Goal: Information Seeking & Learning: Learn about a topic

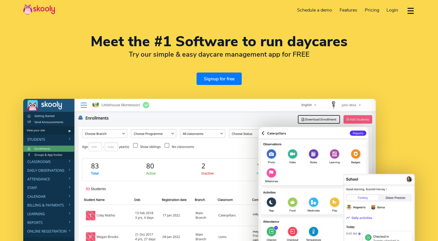
select select "en"
select select "966"
select select "[GEOGRAPHIC_DATA]"
select select "[GEOGRAPHIC_DATA]/[GEOGRAPHIC_DATA]"
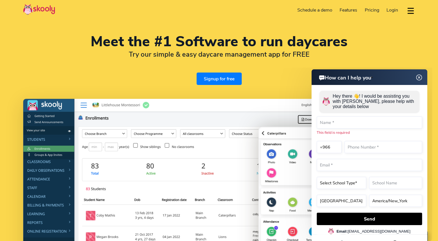
click at [417, 78] on img at bounding box center [418, 77] width 7 height 11
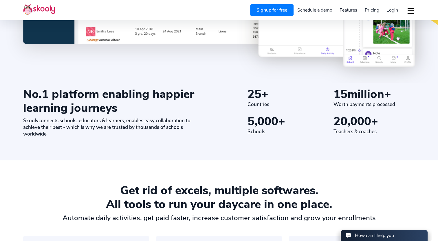
scroll to position [260, 0]
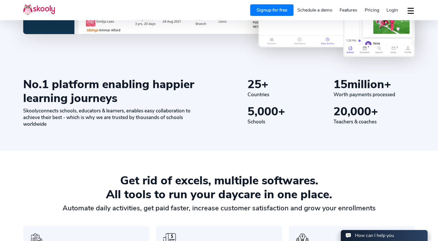
click at [369, 11] on span "Pricing" at bounding box center [372, 10] width 14 height 6
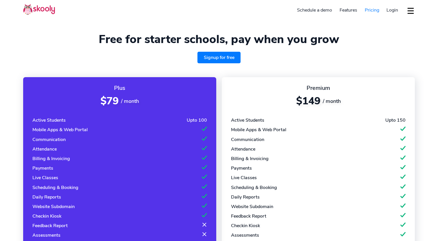
select select "en"
select select "966"
select select "[GEOGRAPHIC_DATA]"
select select "[GEOGRAPHIC_DATA]/[GEOGRAPHIC_DATA]"
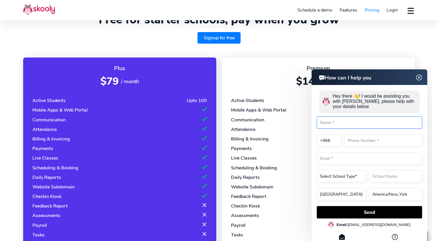
scroll to position [25, 0]
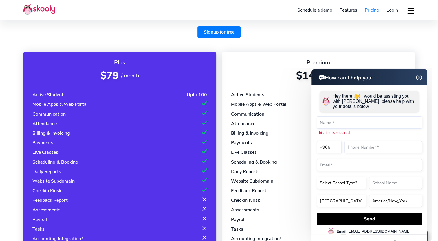
click at [420, 78] on img at bounding box center [418, 77] width 11 height 7
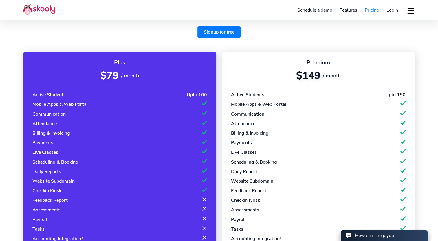
click at [46, 94] on div "Active Students" at bounding box center [48, 95] width 33 height 6
drag, startPoint x: 46, startPoint y: 94, endPoint x: 207, endPoint y: 93, distance: 160.3
click at [207, 93] on div "Active Students Upto 100" at bounding box center [119, 95] width 174 height 6
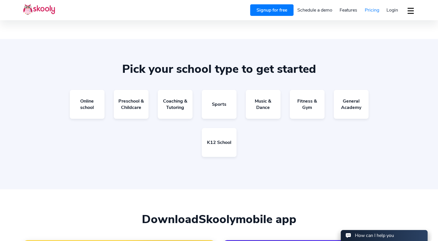
scroll to position [304, 0]
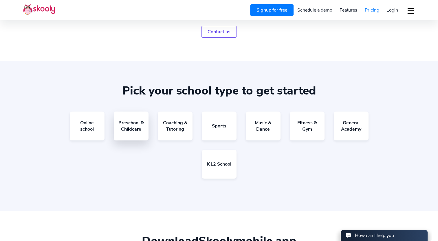
click at [131, 130] on link "Preschool & Childcare" at bounding box center [131, 126] width 35 height 29
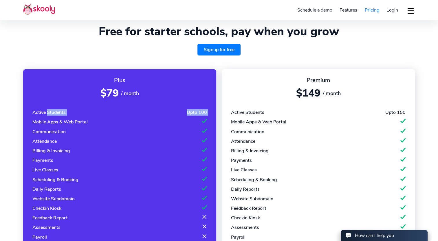
scroll to position [0, 0]
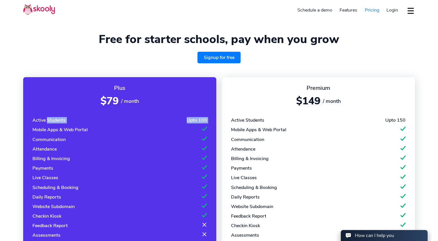
click at [411, 9] on button "dropdown menu" at bounding box center [410, 10] width 8 height 13
click at [288, 61] on div "Signup for free" at bounding box center [218, 58] width 391 height 12
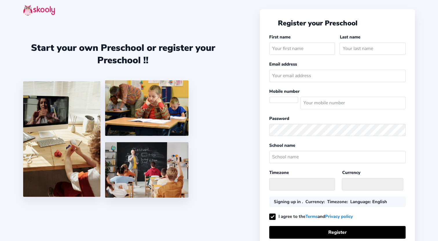
select select "[GEOGRAPHIC_DATA]/[GEOGRAPHIC_DATA]"
select select "SAR ر.س"
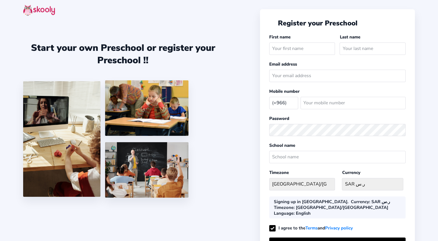
select select "SA"
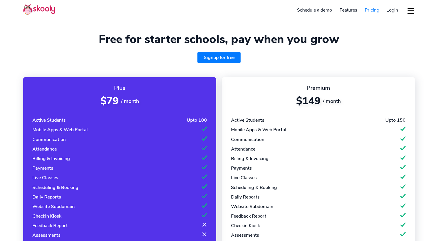
select select "en"
select select "966"
select select "Saudi Arabia"
select select "[GEOGRAPHIC_DATA]/[GEOGRAPHIC_DATA]"
drag, startPoint x: 275, startPoint y: 52, endPoint x: 224, endPoint y: 21, distance: 60.1
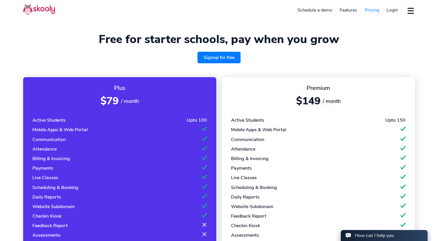
click at [224, 21] on section "Free for starter schools, pay when you grow Signup for free Plus $79 / month Ac…" at bounding box center [219, 182] width 438 height 365
click at [37, 12] on img at bounding box center [39, 9] width 32 height 11
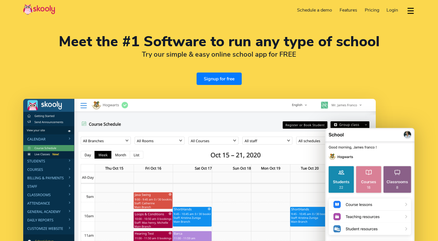
select select "en"
select select "966"
select select "[GEOGRAPHIC_DATA]"
select select "[GEOGRAPHIC_DATA]/[GEOGRAPHIC_DATA]"
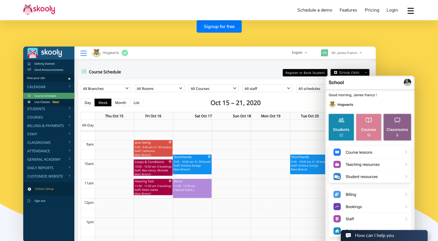
scroll to position [58, 0]
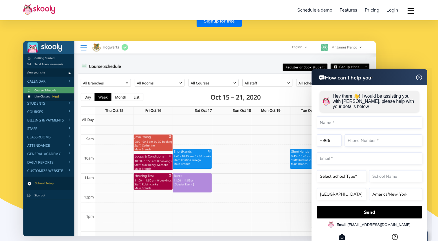
click at [419, 79] on img at bounding box center [418, 77] width 11 height 7
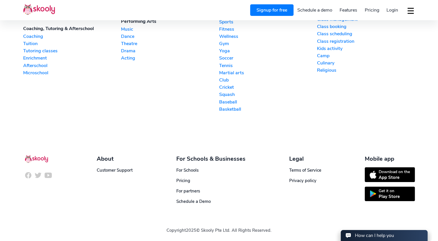
scroll to position [1392, 0]
